Goal: Transaction & Acquisition: Book appointment/travel/reservation

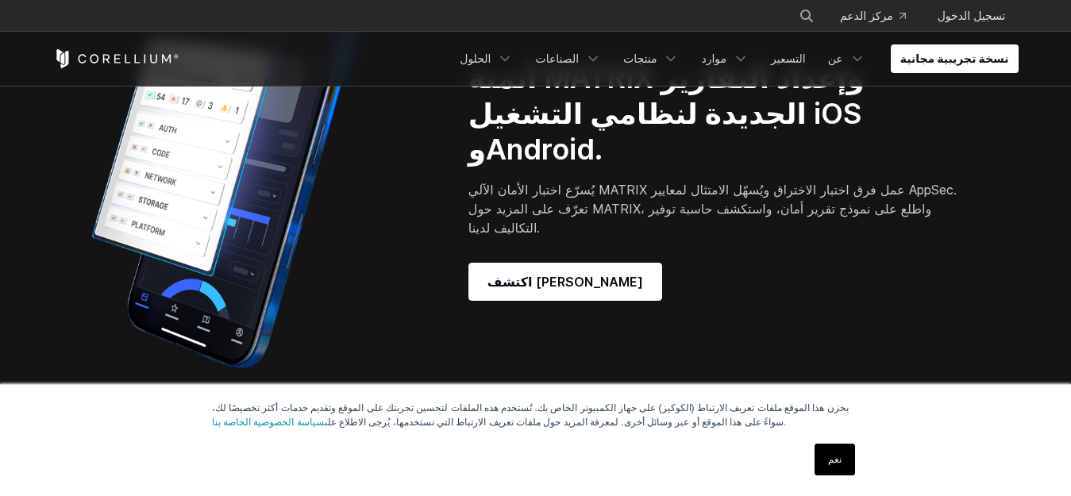
scroll to position [1281, 0]
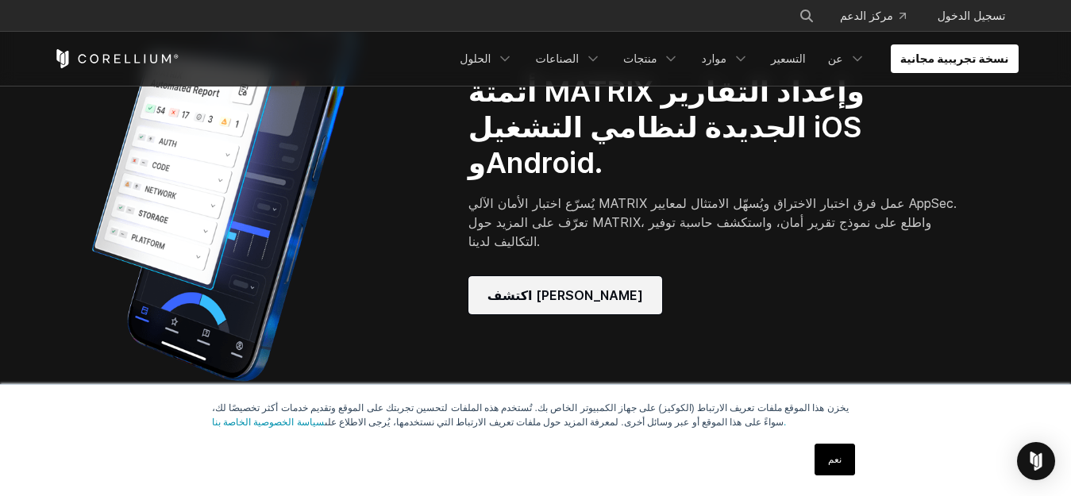
click at [511, 287] on font "اكتشف [PERSON_NAME]" at bounding box center [566, 295] width 156 height 16
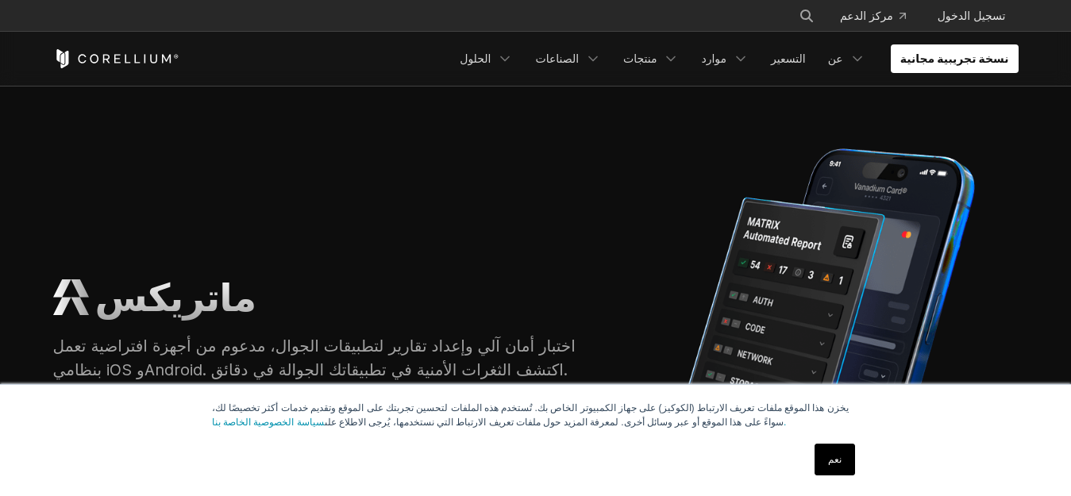
click at [835, 447] on link "نعم" at bounding box center [835, 460] width 41 height 32
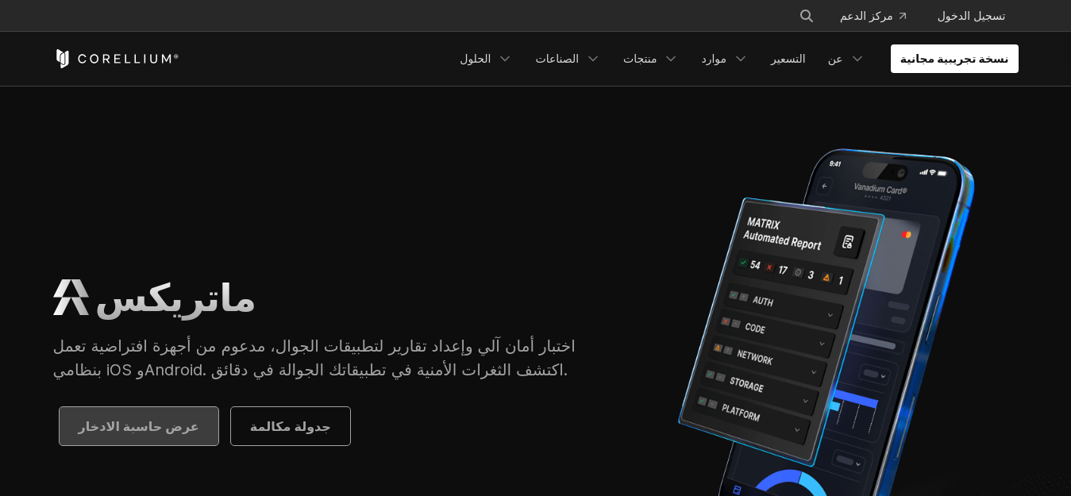
click at [146, 422] on font "عرض حاسبة الادخار" at bounding box center [139, 427] width 121 height 16
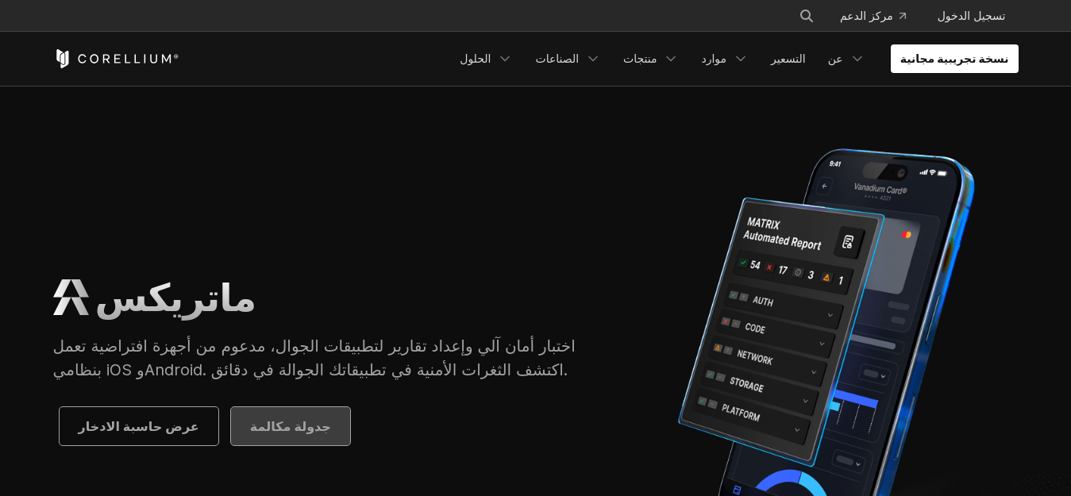
click at [253, 420] on font "جدولة مكالمة" at bounding box center [290, 427] width 81 height 16
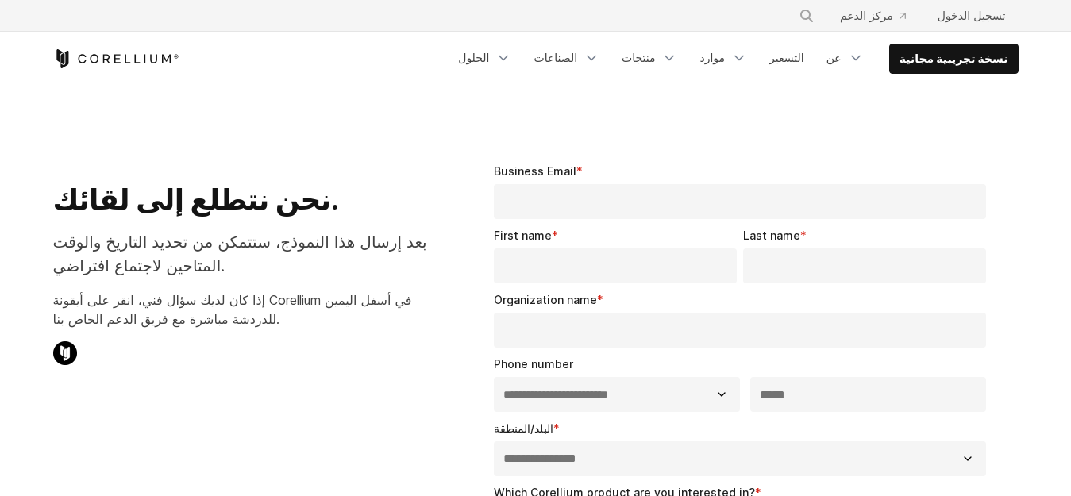
select select "**"
